Goal: Find specific page/section: Find specific page/section

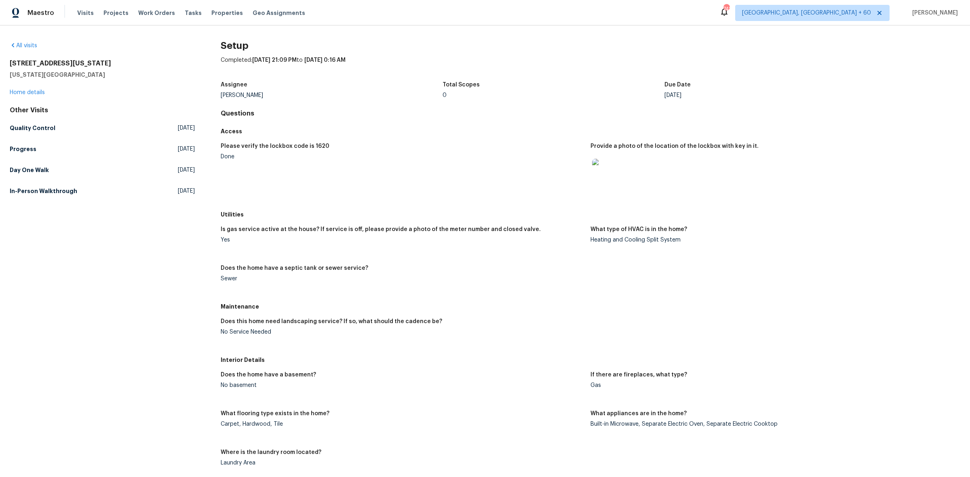
click at [27, 38] on div "All visits [STREET_ADDRESS][US_STATE][US_STATE] Home details Other Visits Quali…" at bounding box center [485, 251] width 970 height 452
click at [28, 41] on div "All visits [STREET_ADDRESS][US_STATE][US_STATE] Home details Other Visits Quali…" at bounding box center [485, 251] width 970 height 452
click at [25, 43] on link "All visits" at bounding box center [23, 46] width 27 height 6
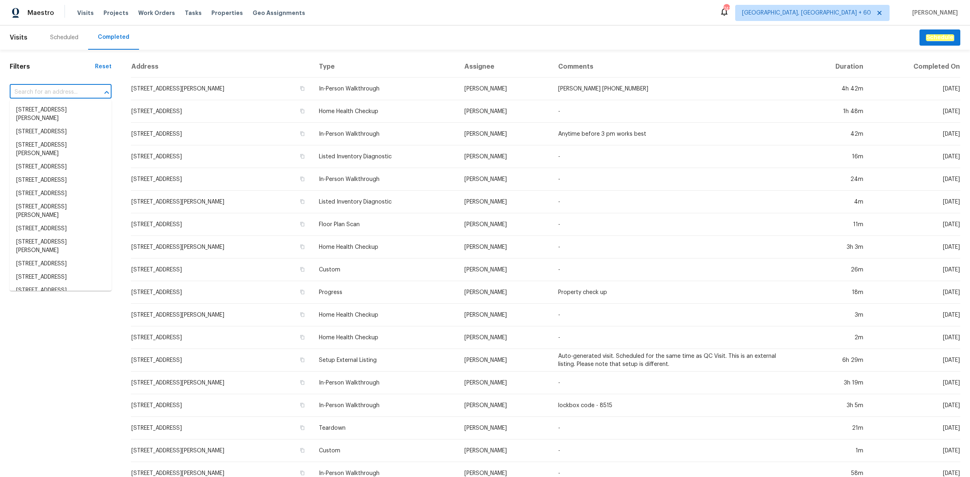
click at [45, 97] on input "text" at bounding box center [49, 92] width 79 height 13
paste input "[STREET_ADDRESS][PERSON_NAME]"
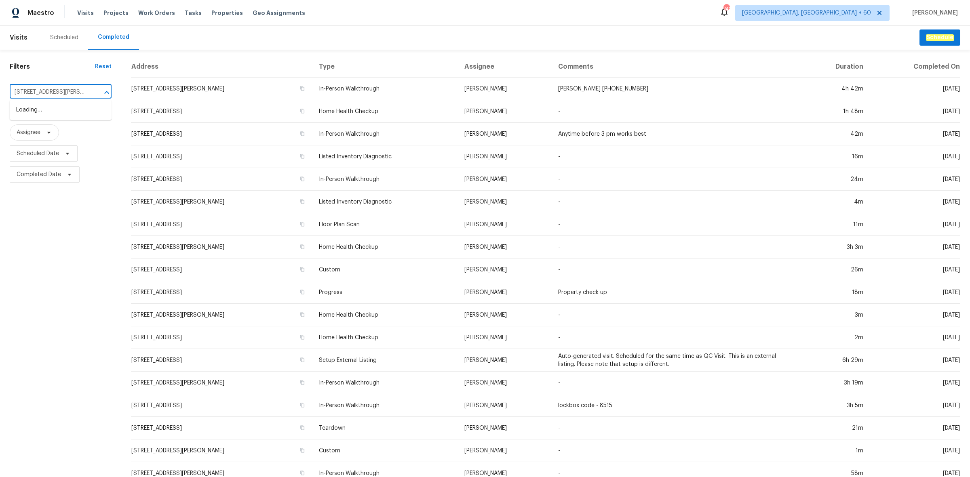
scroll to position [0, 21]
type input "[STREET_ADDRESS][PERSON_NAME]"
click at [59, 114] on li "[STREET_ADDRESS][PERSON_NAME]" at bounding box center [61, 114] width 102 height 22
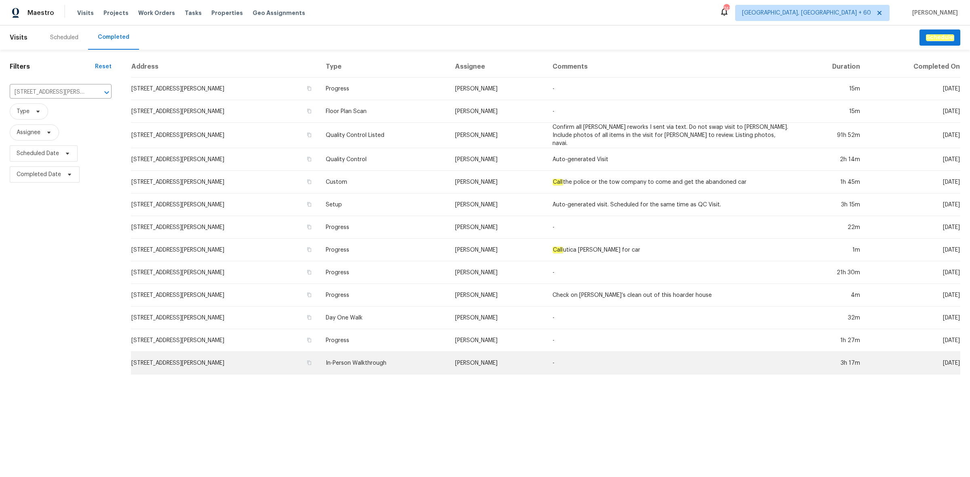
click at [349, 362] on td "In-Person Walkthrough" at bounding box center [383, 363] width 129 height 23
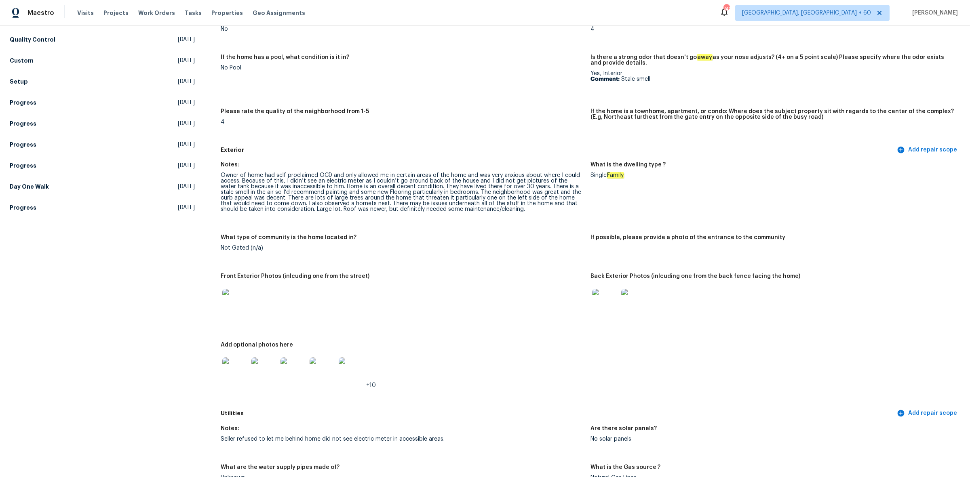
scroll to position [303, 0]
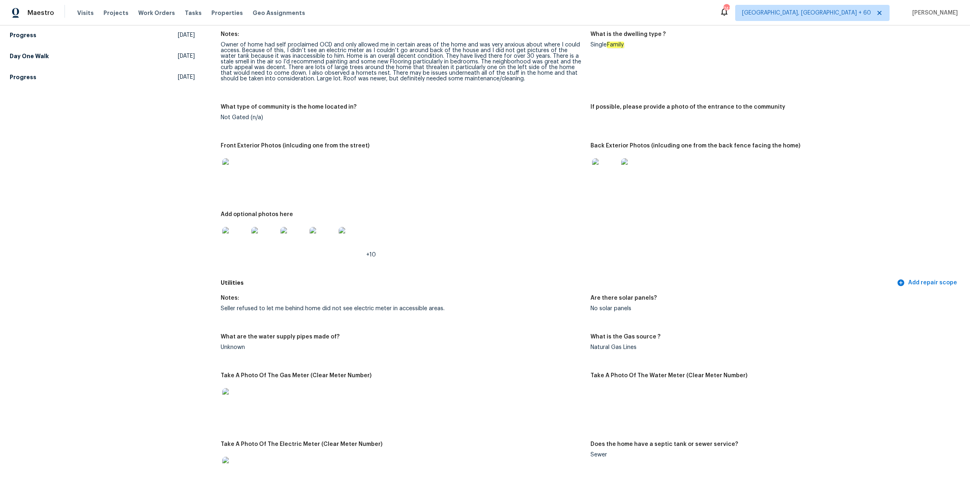
click at [592, 175] on img at bounding box center [605, 171] width 26 height 26
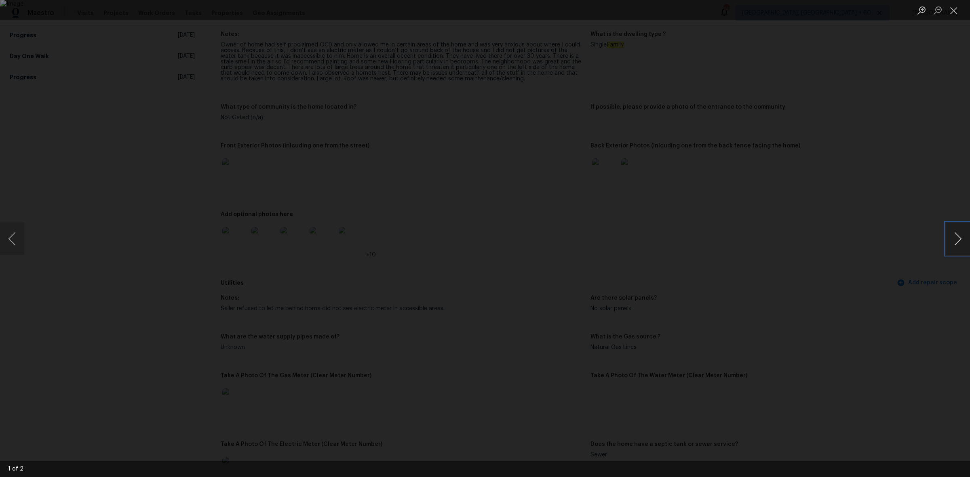
click at [954, 233] on button "Next image" at bounding box center [957, 239] width 24 height 32
click at [949, 17] on button "Close lightbox" at bounding box center [953, 10] width 16 height 14
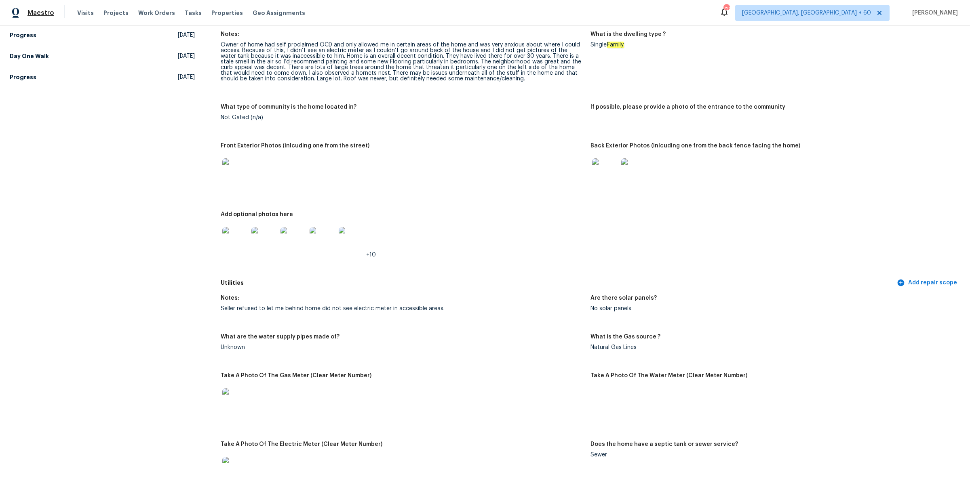
click at [35, 13] on span "Maestro" at bounding box center [40, 13] width 27 height 8
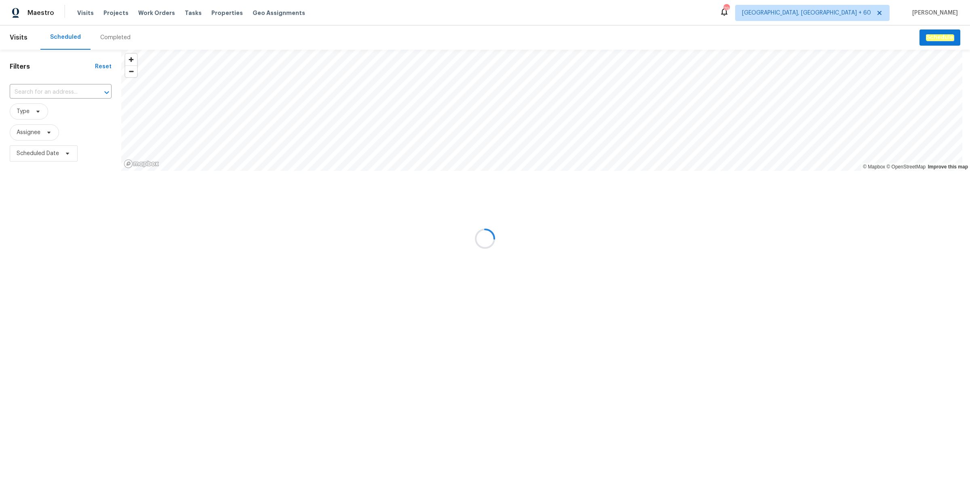
click at [100, 35] on div "Completed" at bounding box center [115, 38] width 30 height 8
click at [62, 87] on div at bounding box center [485, 238] width 970 height 477
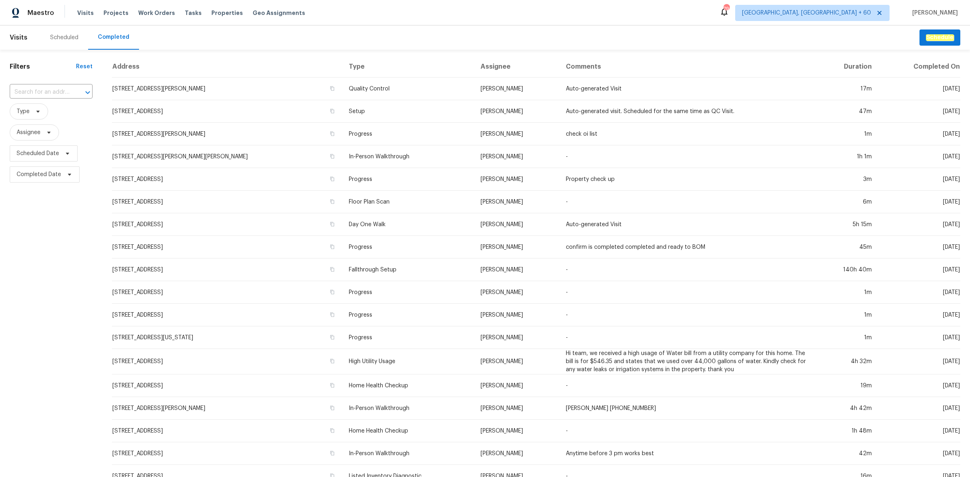
click at [71, 84] on div "​" at bounding box center [51, 92] width 83 height 17
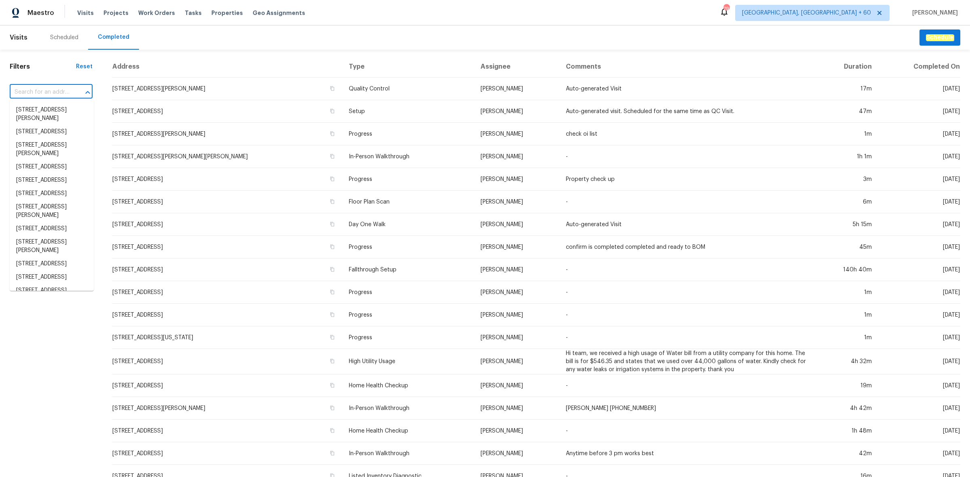
paste input "[STREET_ADDRESS][PERSON_NAME]"
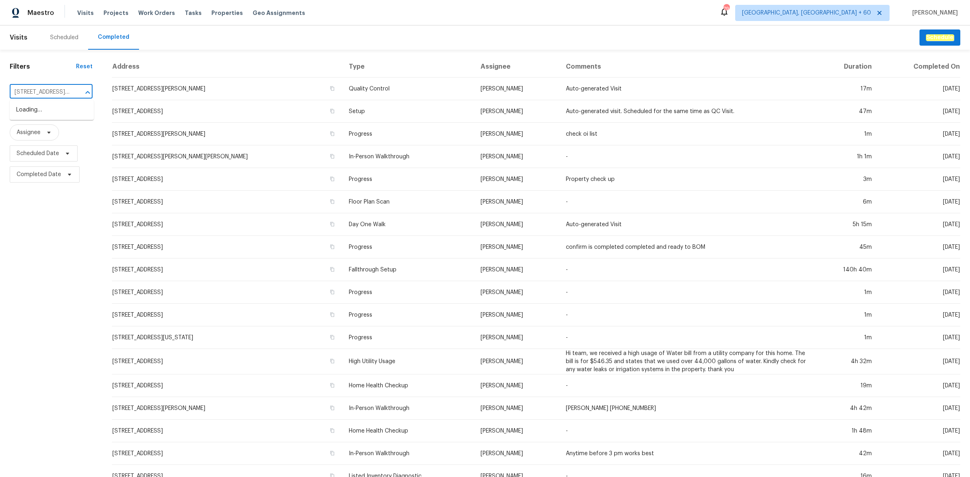
scroll to position [0, 39]
type input "[STREET_ADDRESS][PERSON_NAME]"
click at [68, 112] on li "[STREET_ADDRESS][PERSON_NAME]" at bounding box center [52, 114] width 84 height 22
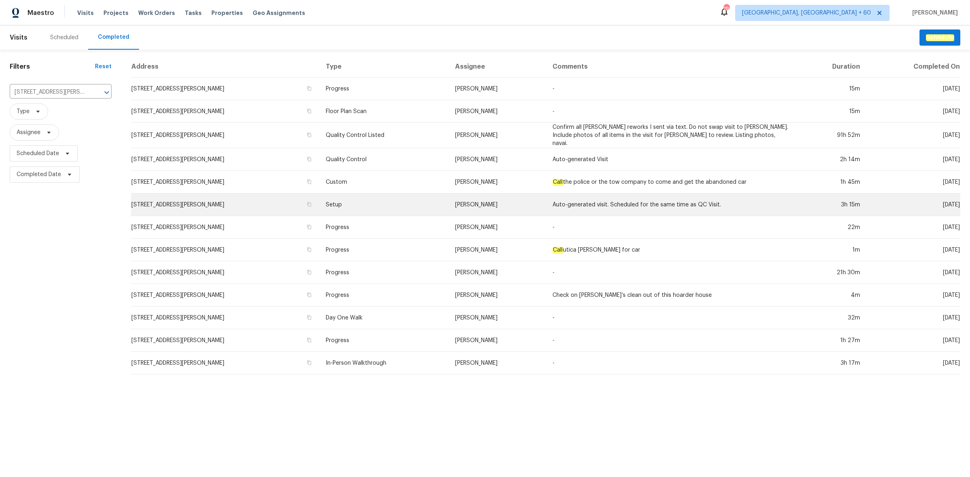
click at [363, 202] on td "Setup" at bounding box center [383, 205] width 129 height 23
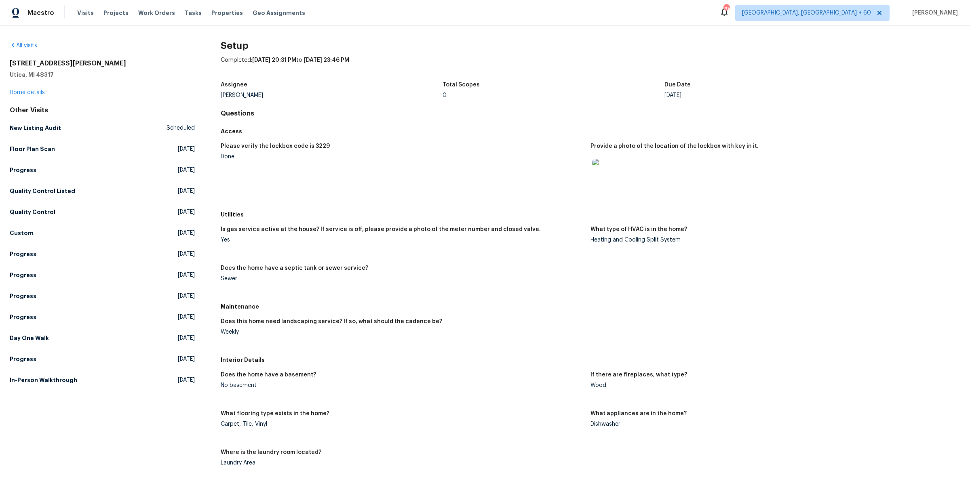
click at [726, 279] on div "Is gas service active at the house? If service is off, please provide a photo o…" at bounding box center [590, 261] width 739 height 78
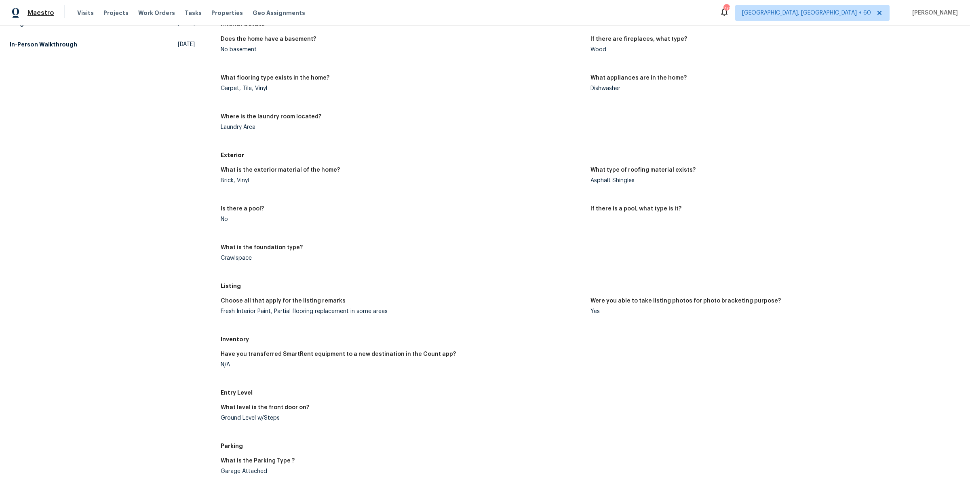
click at [39, 13] on span "Maestro" at bounding box center [40, 13] width 27 height 8
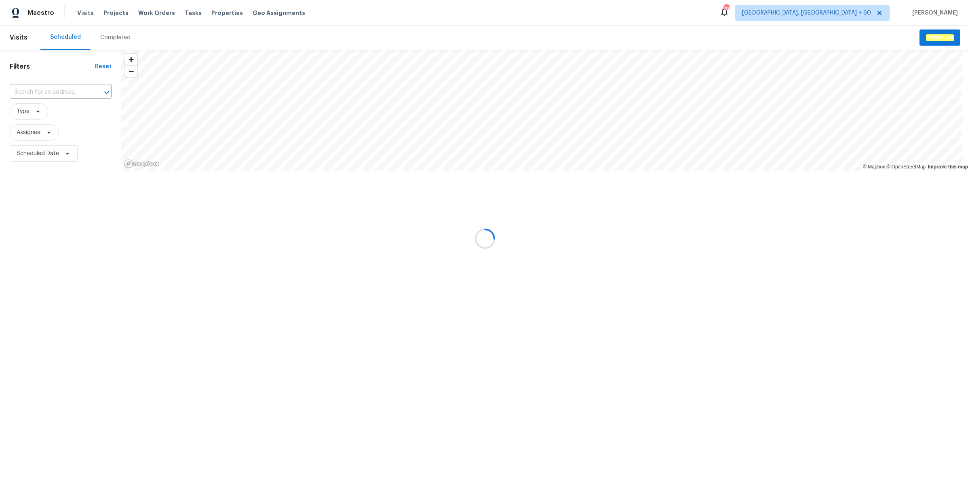
click at [116, 38] on div at bounding box center [485, 238] width 970 height 477
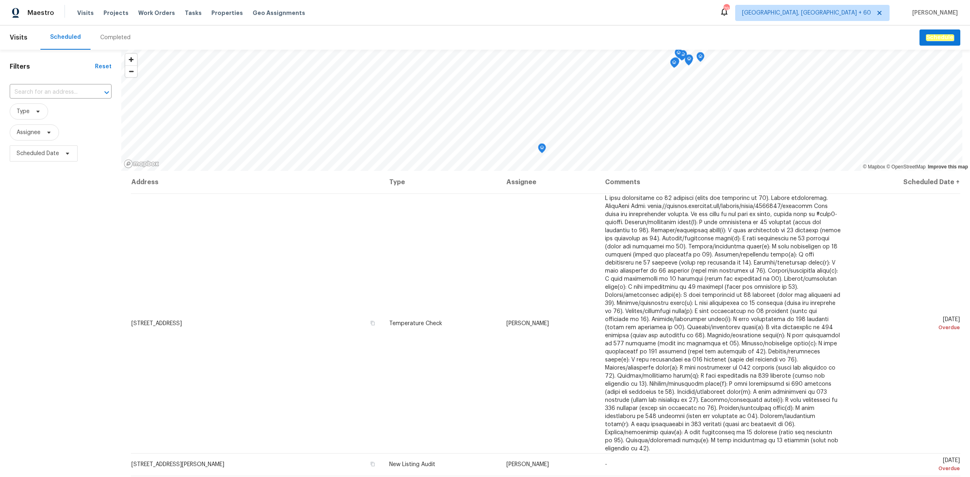
click at [116, 38] on div "Completed" at bounding box center [115, 38] width 30 height 8
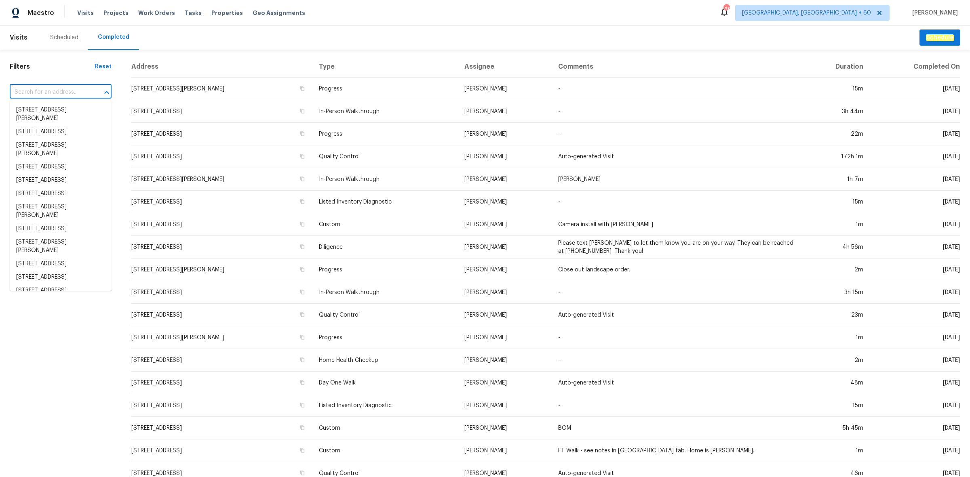
click at [53, 92] on input "text" at bounding box center [49, 92] width 79 height 13
paste input "125 River Hills Dr, Clayton, NC 27527"
type input "125 River Hills Dr, Clayton, NC 27527"
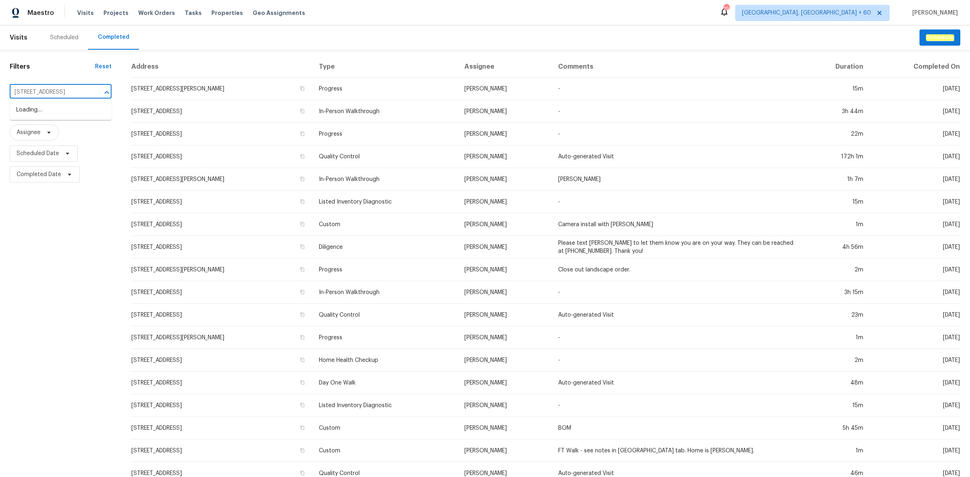
scroll to position [0, 21]
click at [31, 114] on li "125 River Hills Dr, Clayton, NC 27527" at bounding box center [61, 109] width 102 height 13
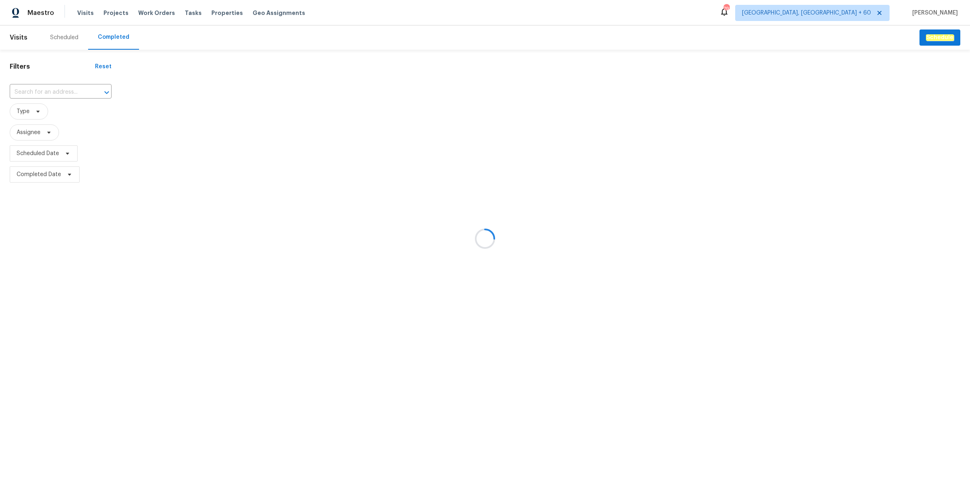
type input "125 River Hills Dr, Clayton, NC 27527"
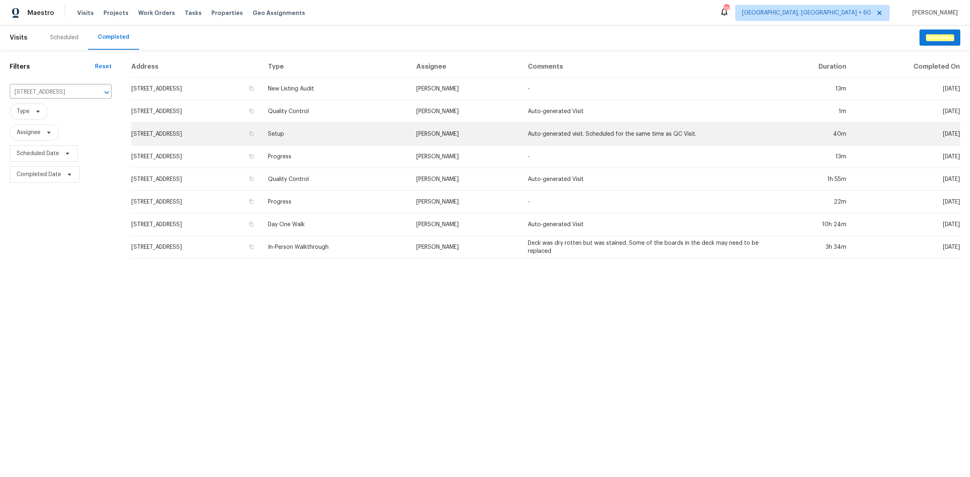
click at [261, 128] on td "125 River Hills Dr, Clayton, NC 27527" at bounding box center [196, 134] width 131 height 23
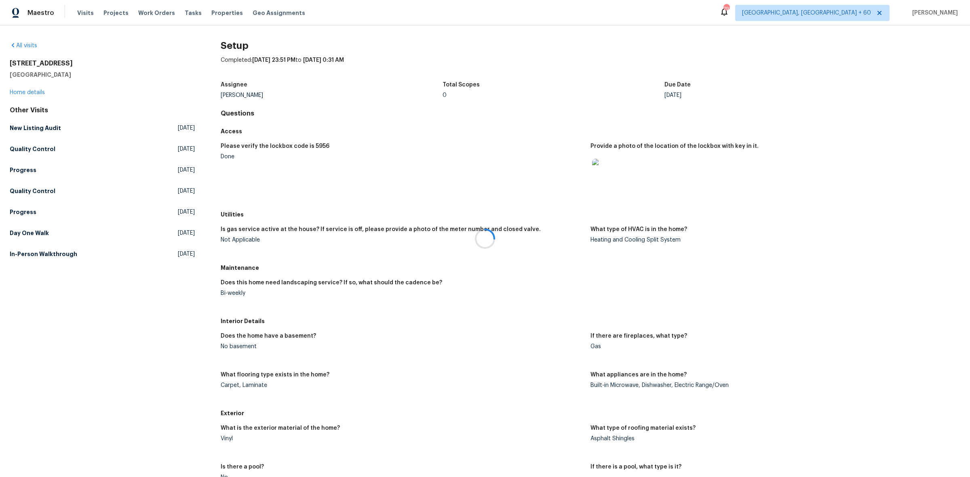
click at [767, 189] on div at bounding box center [485, 238] width 970 height 477
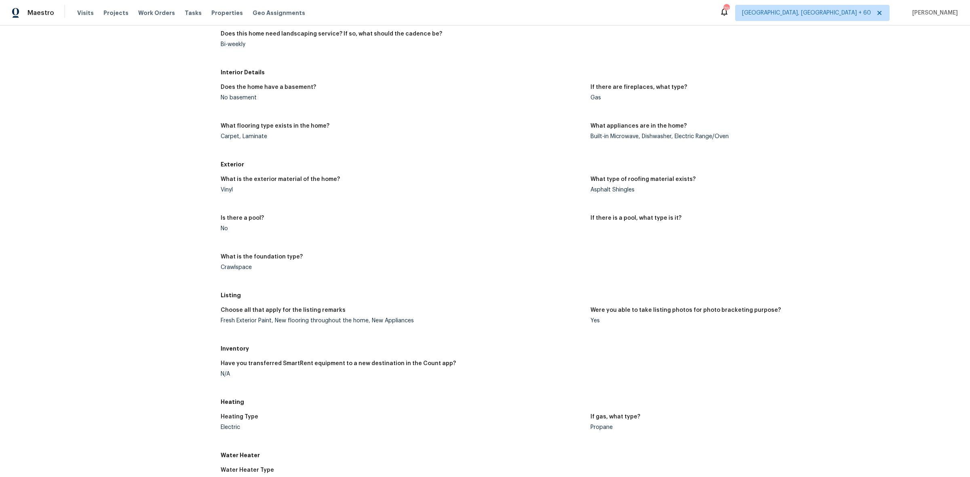
scroll to position [253, 0]
